Goal: Check status: Check status

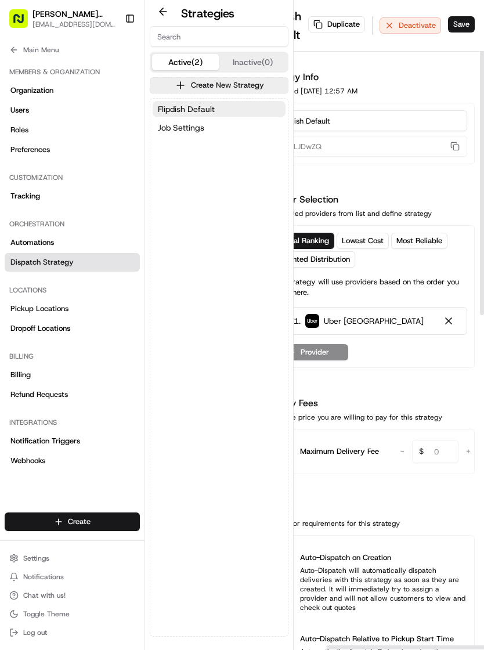
scroll to position [0, 40]
click at [471, 21] on button "Save" at bounding box center [462, 24] width 27 height 16
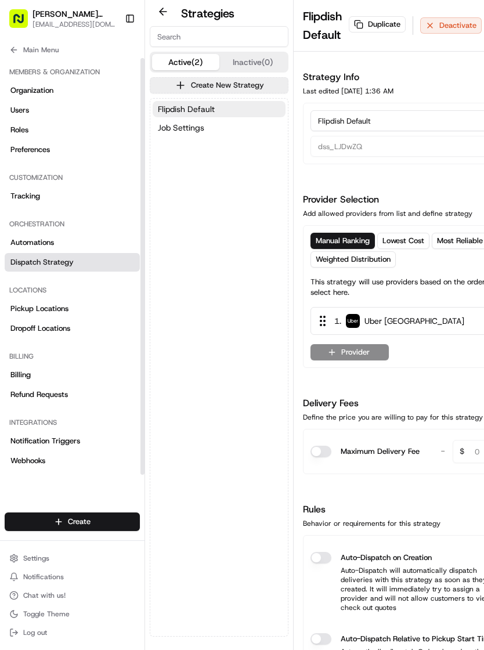
scroll to position [0, 0]
click at [14, 57] on button "Main Menu" at bounding box center [72, 50] width 135 height 16
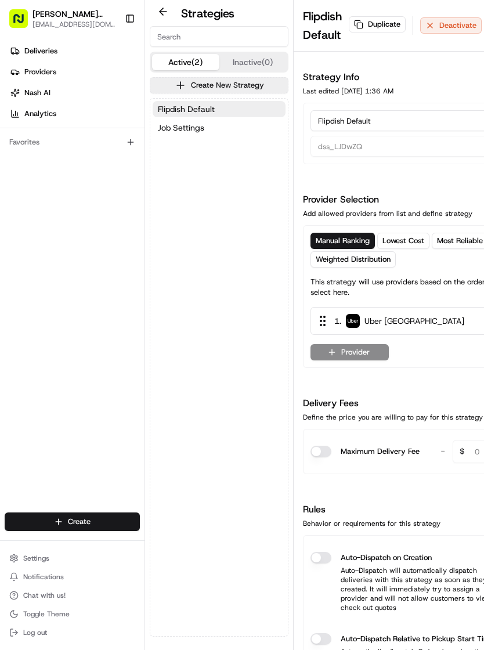
click at [13, 49] on icon at bounding box center [14, 50] width 9 height 9
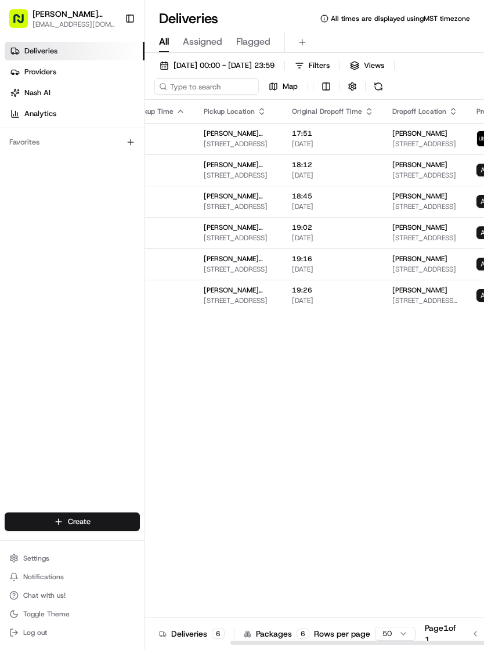
scroll to position [0, 134]
click at [254, 303] on span "[STREET_ADDRESS]" at bounding box center [239, 300] width 70 height 9
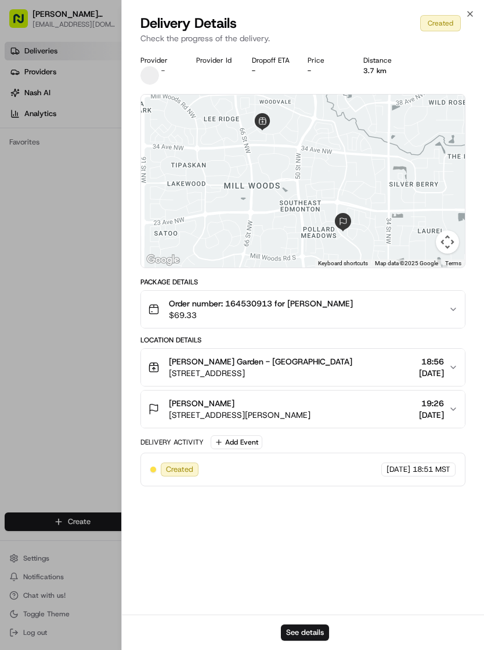
click at [13, 51] on div at bounding box center [242, 325] width 484 height 650
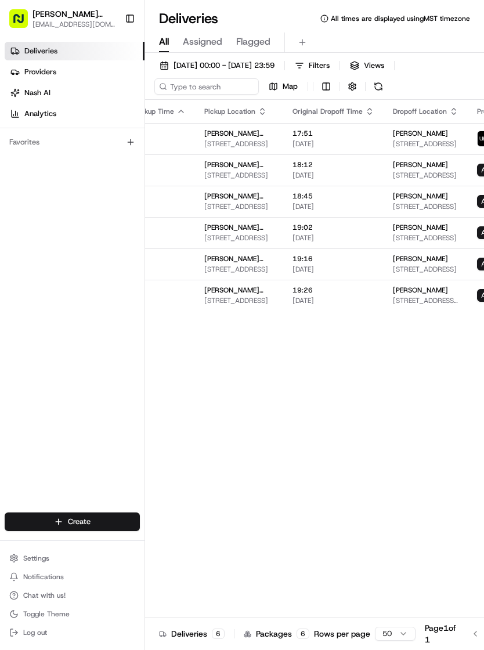
click at [15, 66] on link "Providers" at bounding box center [75, 72] width 140 height 19
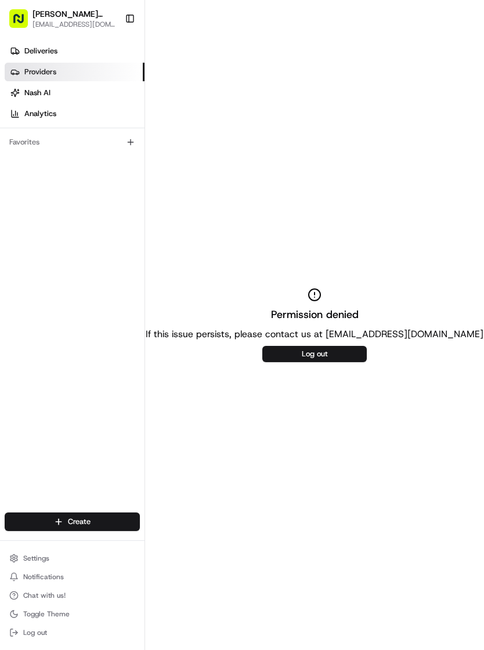
click at [23, 51] on link "Deliveries" at bounding box center [75, 51] width 140 height 19
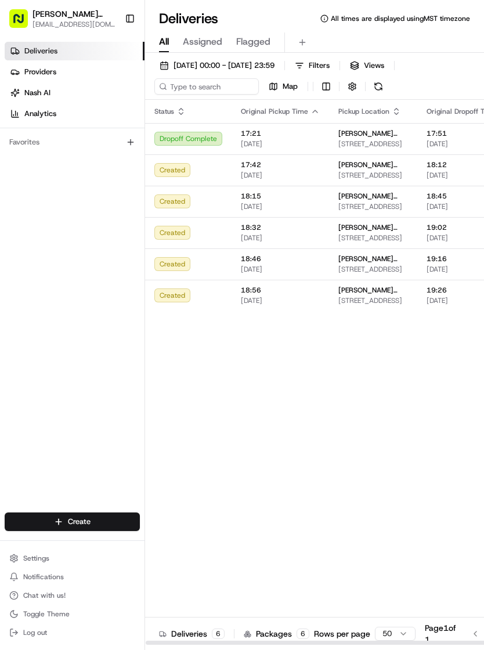
scroll to position [0, 1]
click at [203, 46] on span "Assigned" at bounding box center [202, 42] width 39 height 14
